Goal: Task Accomplishment & Management: Use online tool/utility

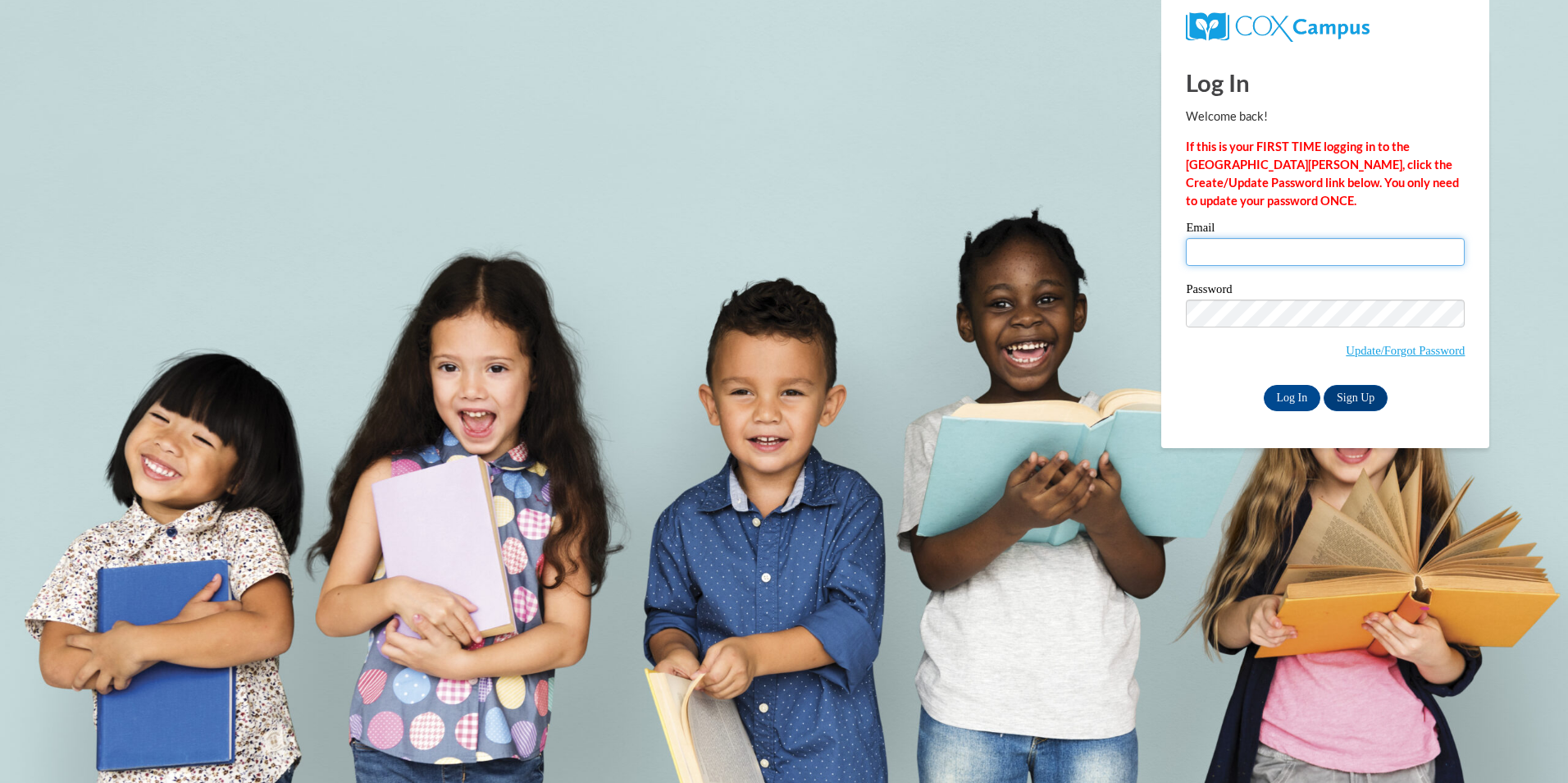
click at [1206, 259] on input "Email" at bounding box center [1324, 252] width 278 height 28
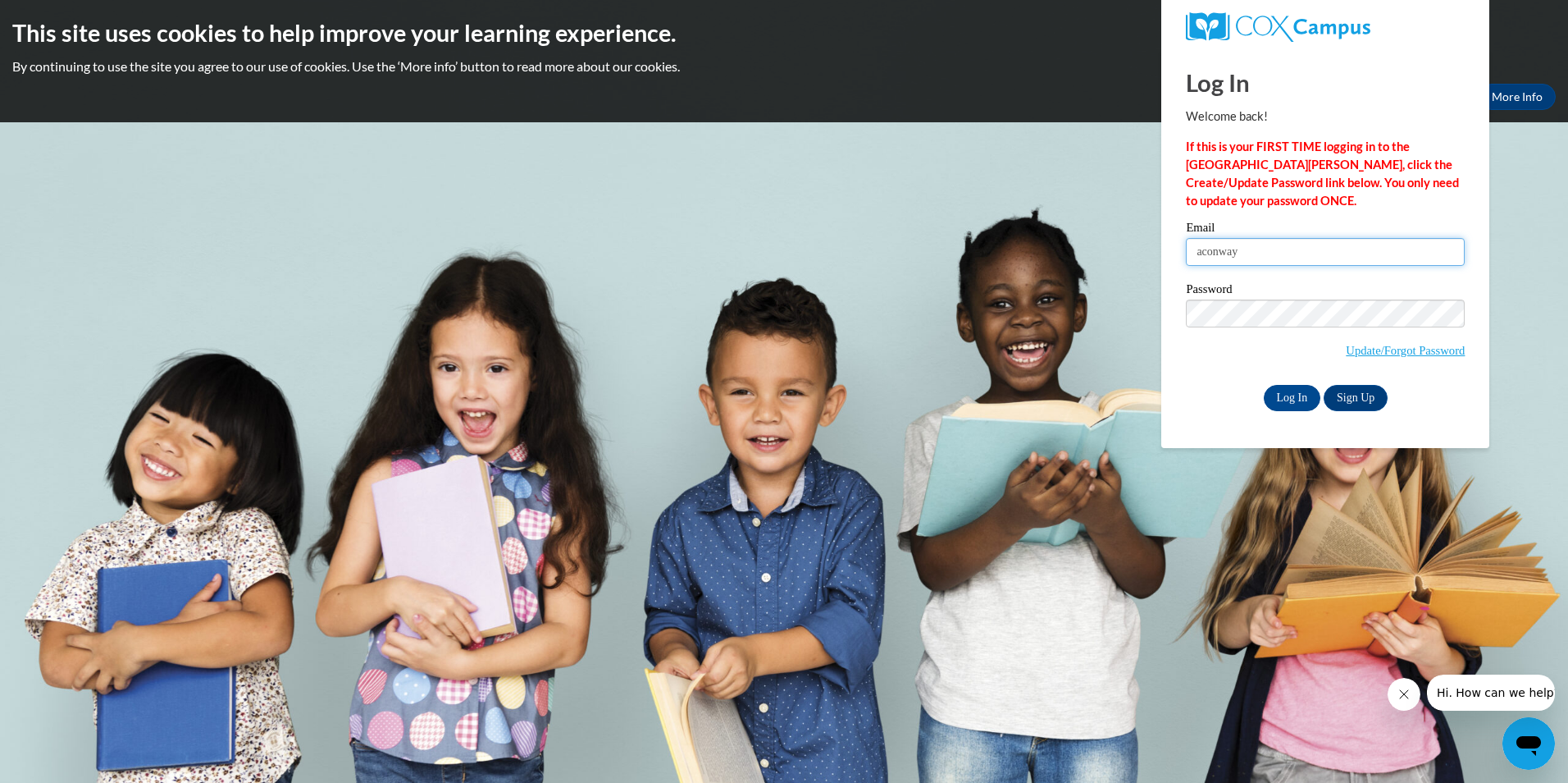
click at [1263, 384] on input "Log In" at bounding box center [1291, 398] width 58 height 26
click at [1337, 243] on input "aconway" at bounding box center [1324, 252] width 278 height 28
type input "aconway@jjsle.com"
click at [1263, 384] on input "Log In" at bounding box center [1291, 398] width 58 height 26
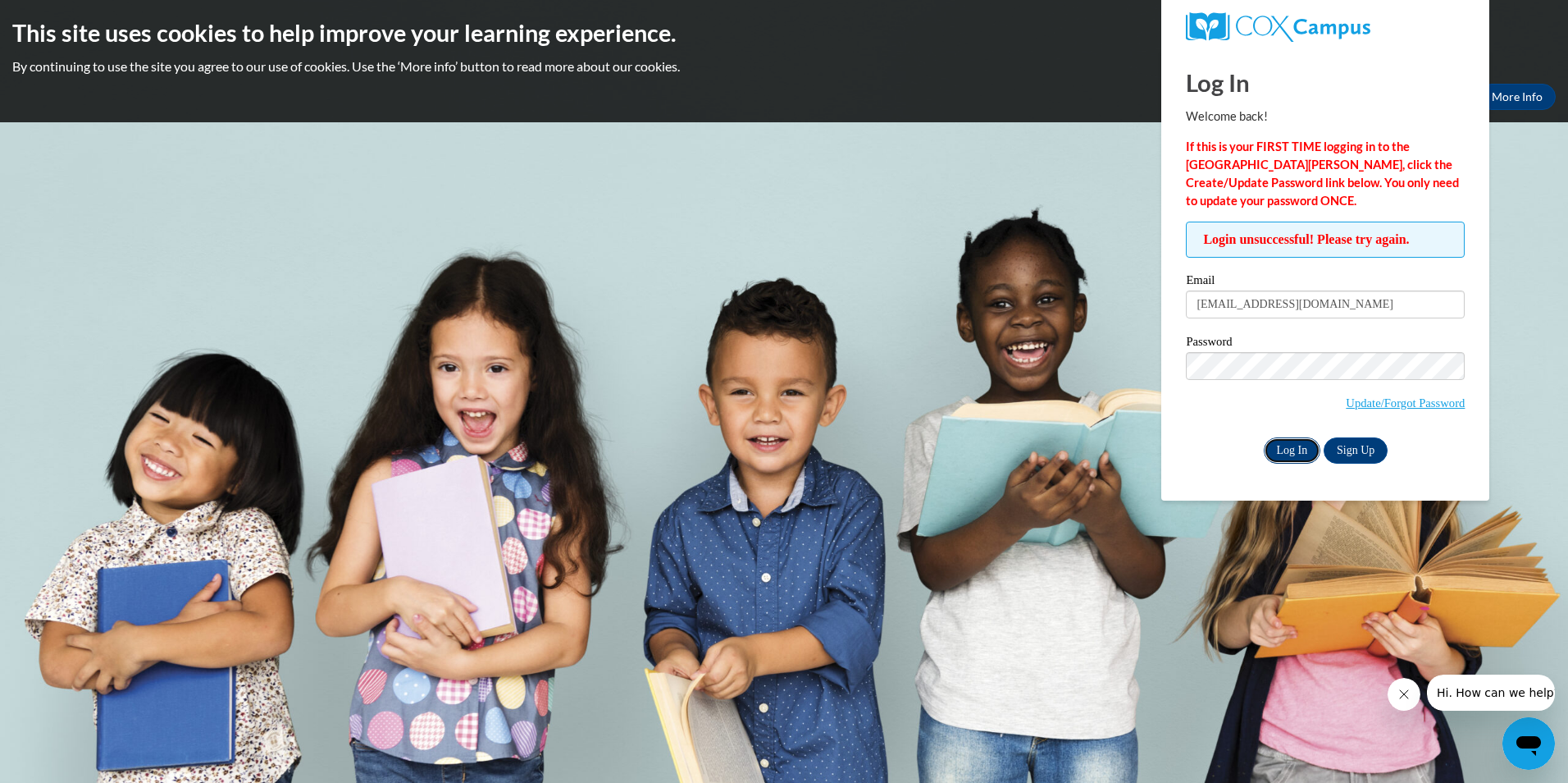
click at [1291, 455] on input "Log In" at bounding box center [1291, 451] width 58 height 26
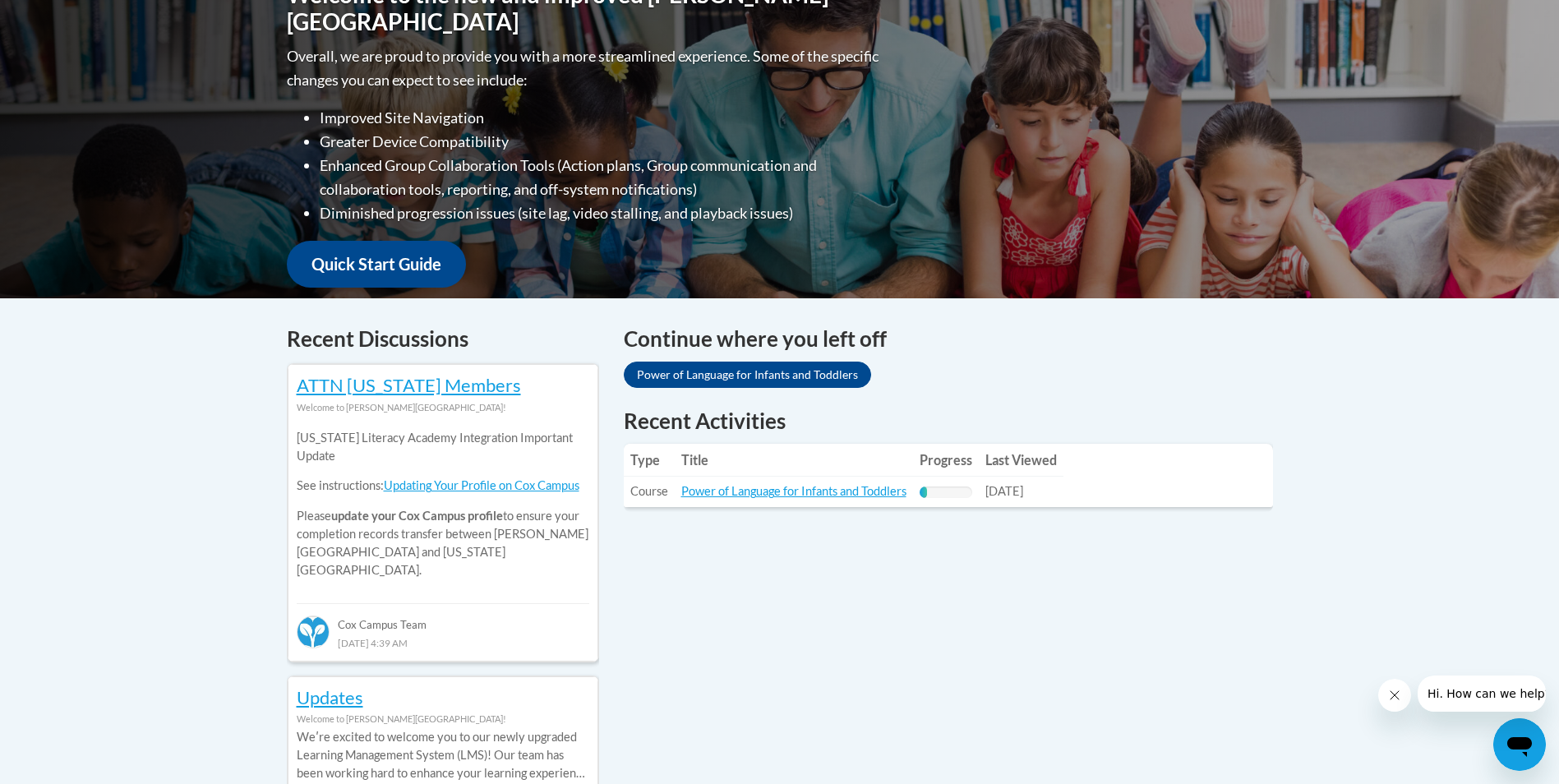
scroll to position [410, 0]
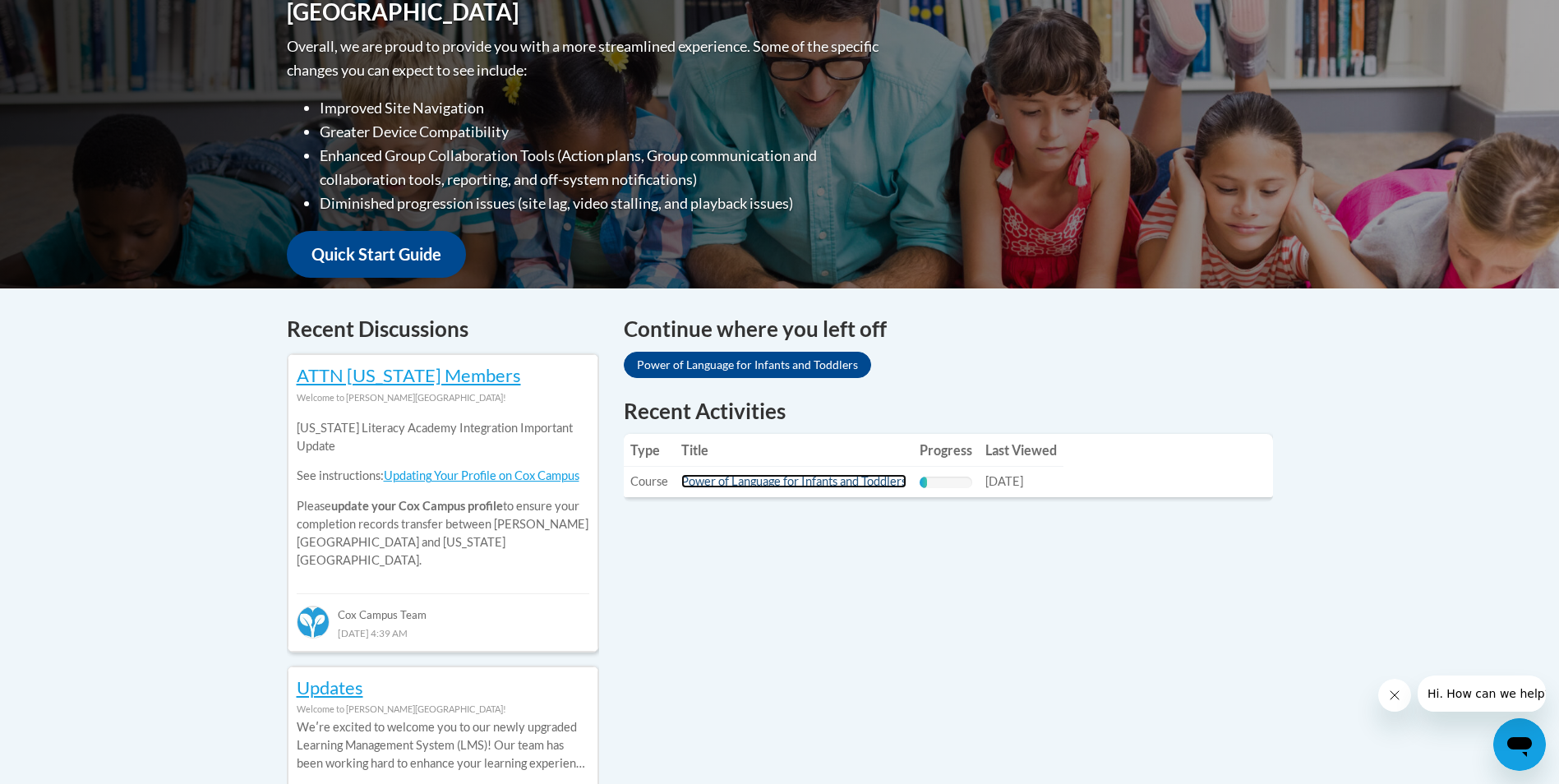
click at [804, 480] on link "Power of Language for Infants and Toddlers" at bounding box center [794, 480] width 225 height 14
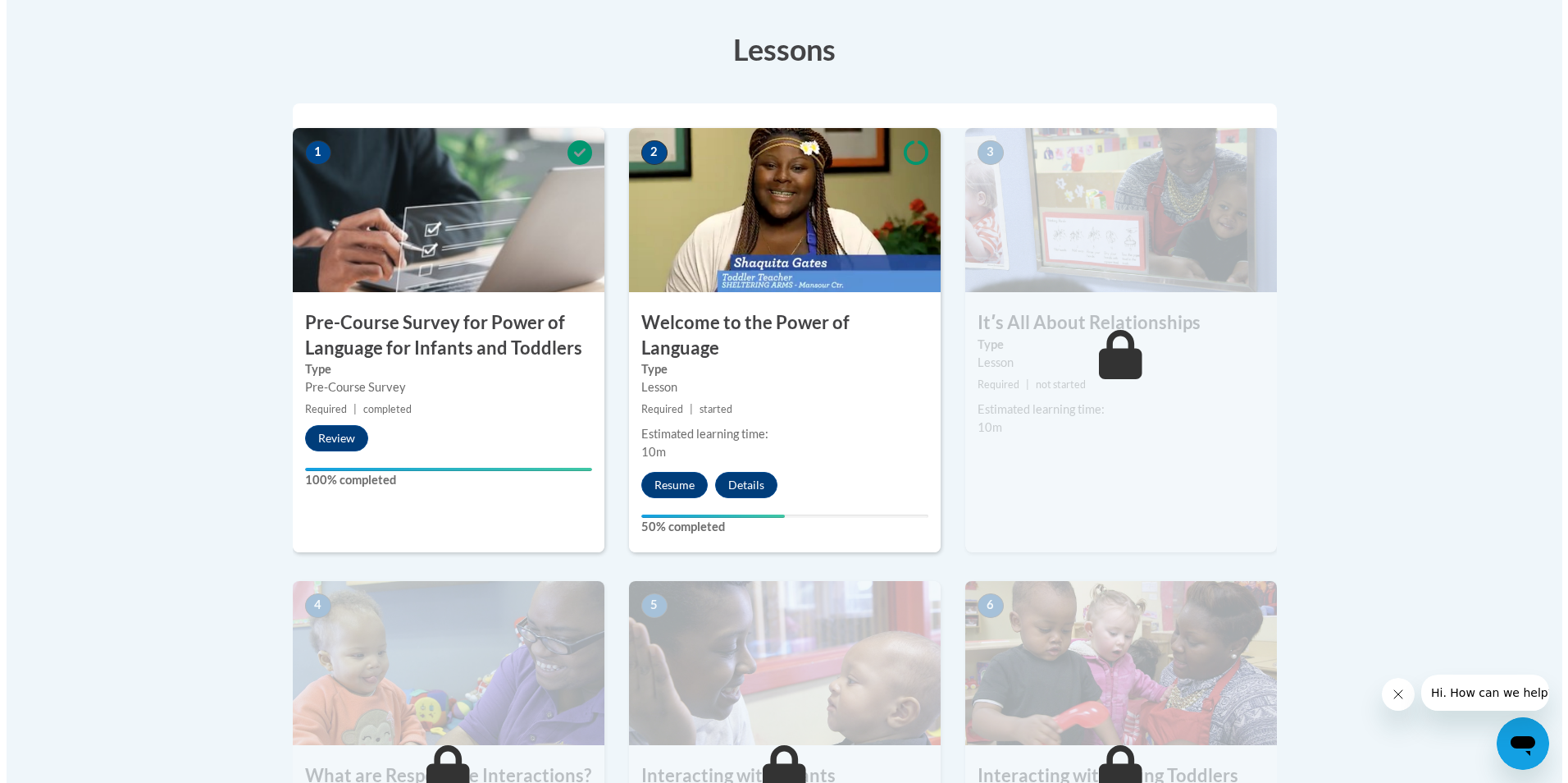
scroll to position [492, 0]
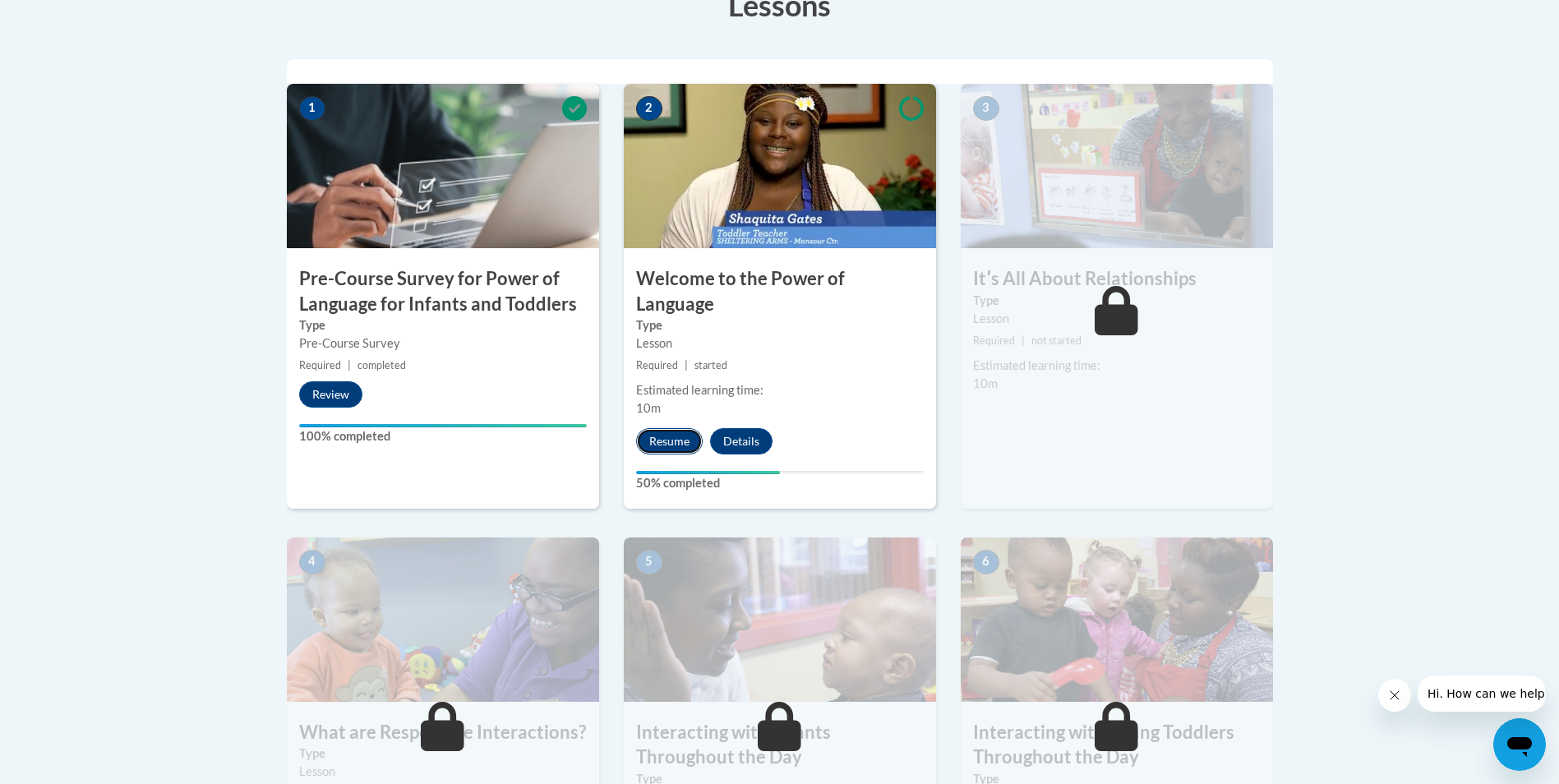
click at [674, 427] on button "Resume" at bounding box center [669, 441] width 66 height 26
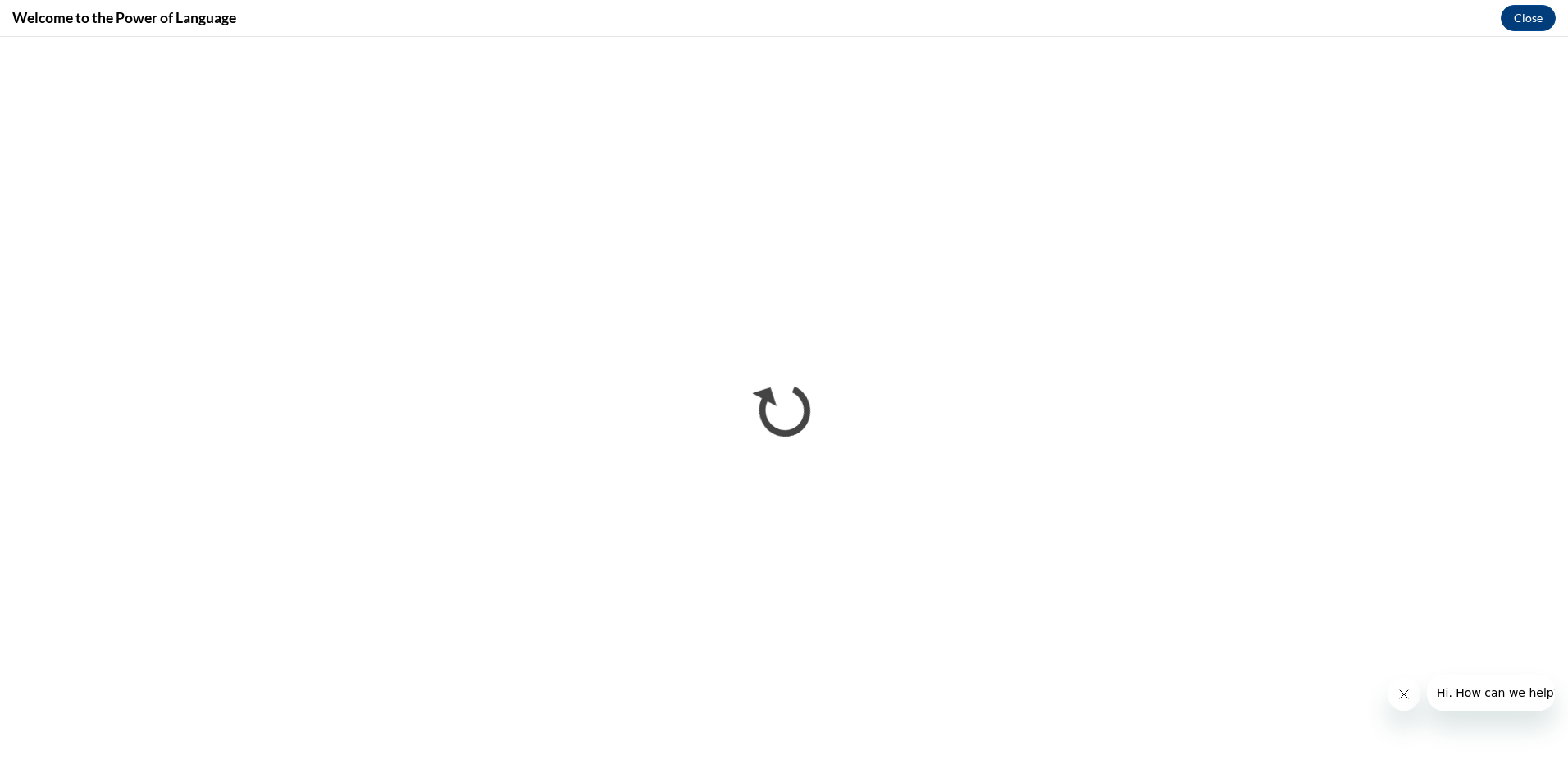
scroll to position [0, 0]
